Goal: Information Seeking & Learning: Learn about a topic

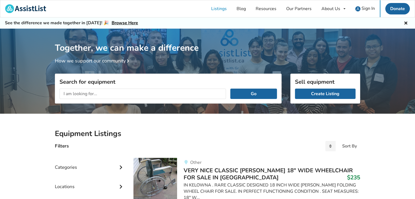
click at [111, 95] on input "text" at bounding box center [143, 94] width 167 height 10
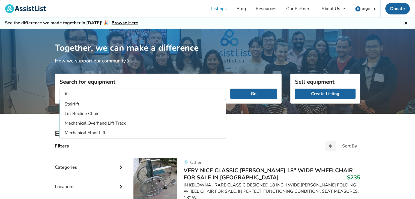
type input "lift"
click at [231, 89] on button "Go" at bounding box center [254, 94] width 47 height 10
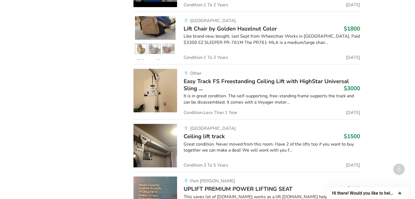
scroll to position [464, 0]
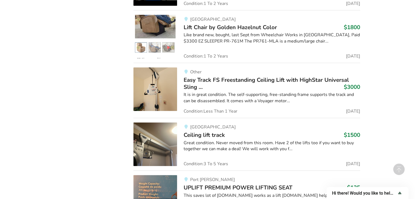
click at [201, 79] on span "Easy Track FS Freestanding Ceiling Lift with HighStar Universal Sling ..." at bounding box center [267, 83] width 166 height 15
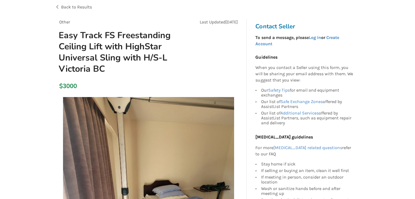
scroll to position [27, 0]
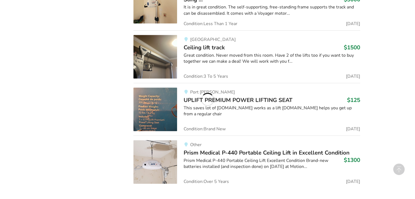
scroll to position [522, 0]
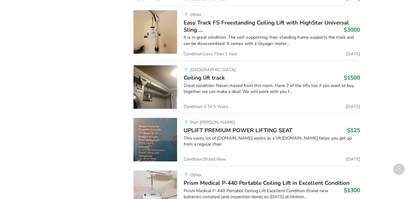
click at [199, 77] on span "Ceiling lift track" at bounding box center [204, 78] width 41 height 8
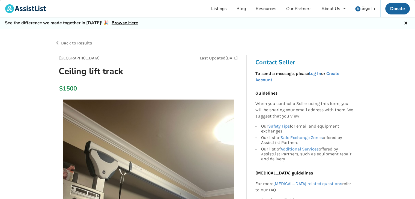
click at [72, 78] on div "Surrey Last Updated Sep 21 Ceiling lift track" at bounding box center [149, 68] width 188 height 26
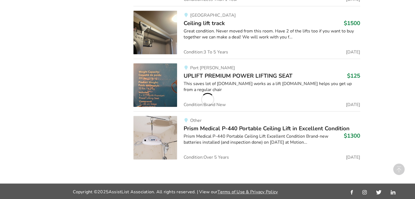
scroll to position [607, 0]
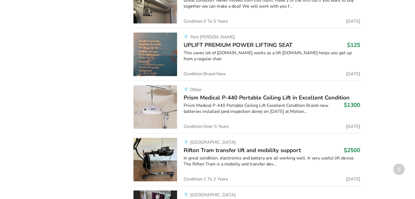
click at [220, 98] on span "Prism Medical P-440 Portable Ceiling Lift in Excellent Condition" at bounding box center [267, 98] width 166 height 8
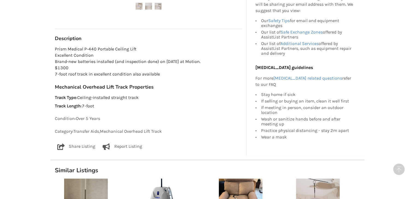
scroll to position [300, 0]
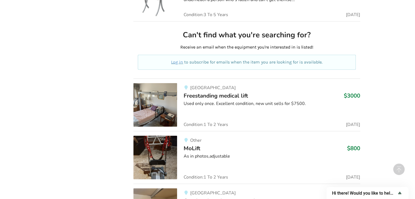
scroll to position [1458, 0]
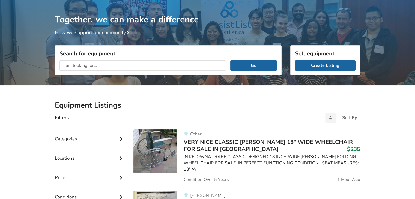
click at [108, 63] on input "text" at bounding box center [143, 65] width 167 height 10
type input "hospital beds"
click at [231, 60] on button "Go" at bounding box center [254, 65] width 47 height 10
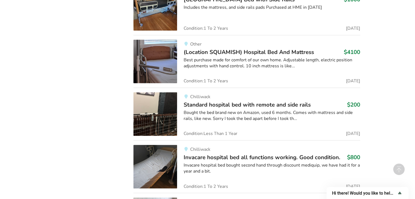
scroll to position [875, 0]
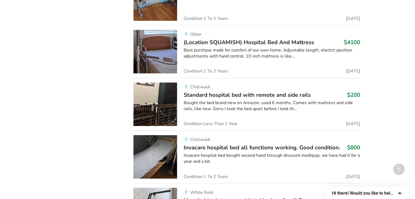
click at [249, 93] on span "Standard hospital bed with remote and side rails" at bounding box center [247, 95] width 127 height 8
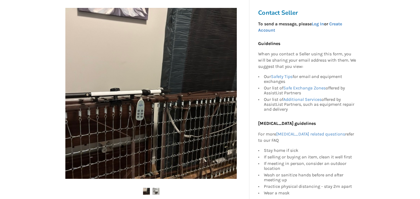
scroll to position [109, 0]
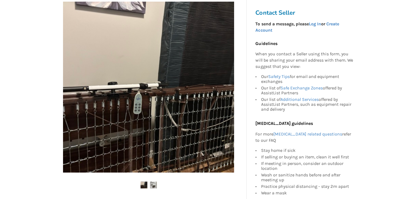
click at [134, 105] on img at bounding box center [148, 87] width 171 height 171
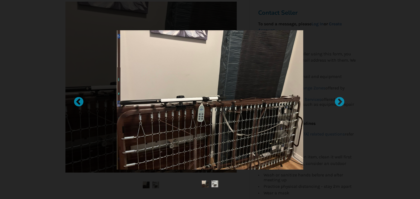
click at [203, 184] on img at bounding box center [205, 184] width 7 height 7
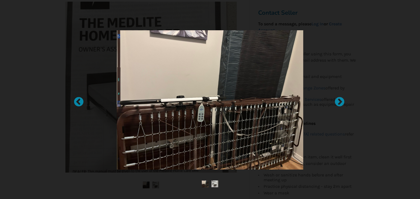
click at [213, 182] on img at bounding box center [214, 184] width 7 height 7
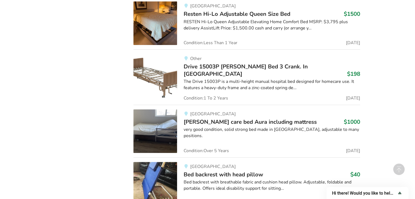
scroll to position [2362, 0]
